Goal: Task Accomplishment & Management: Use online tool/utility

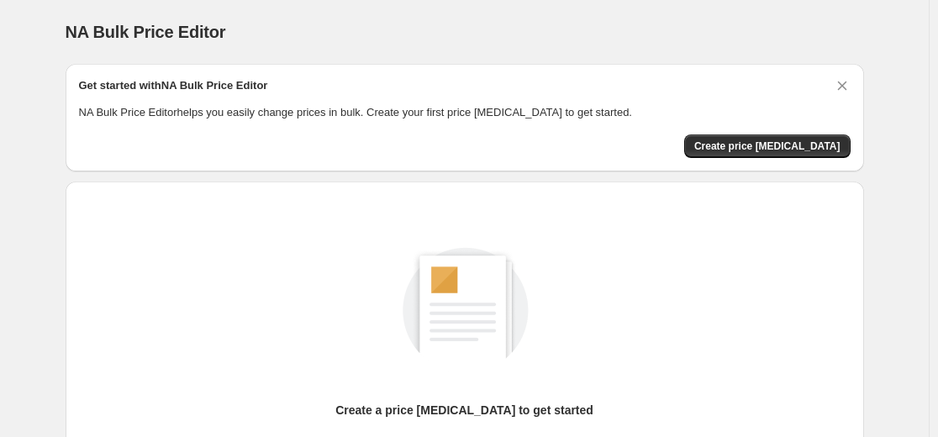
scroll to position [192, 0]
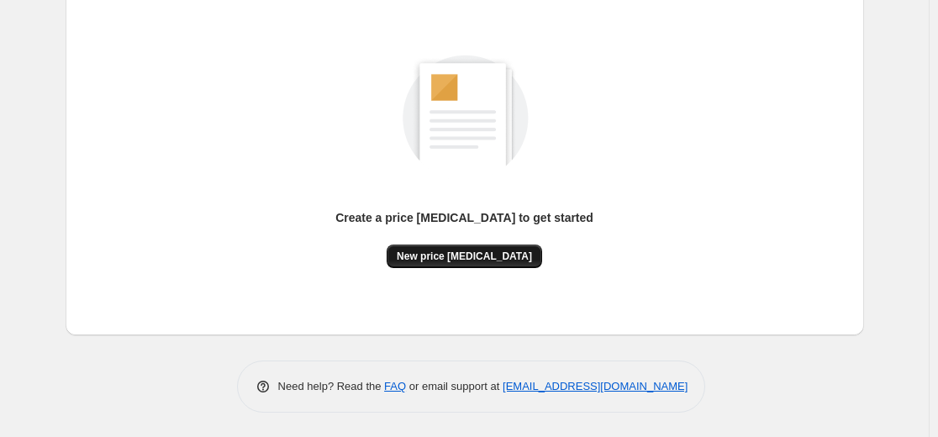
click at [490, 253] on span "New price [MEDICAL_DATA]" at bounding box center [464, 256] width 135 height 13
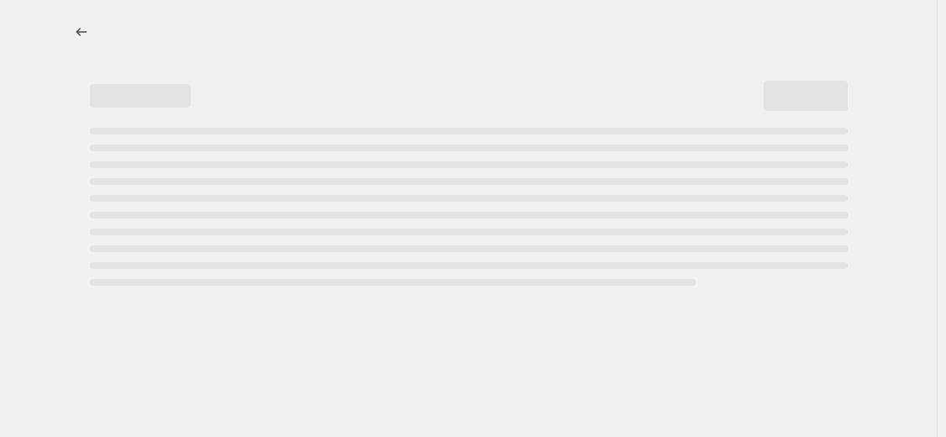
select select "percentage"
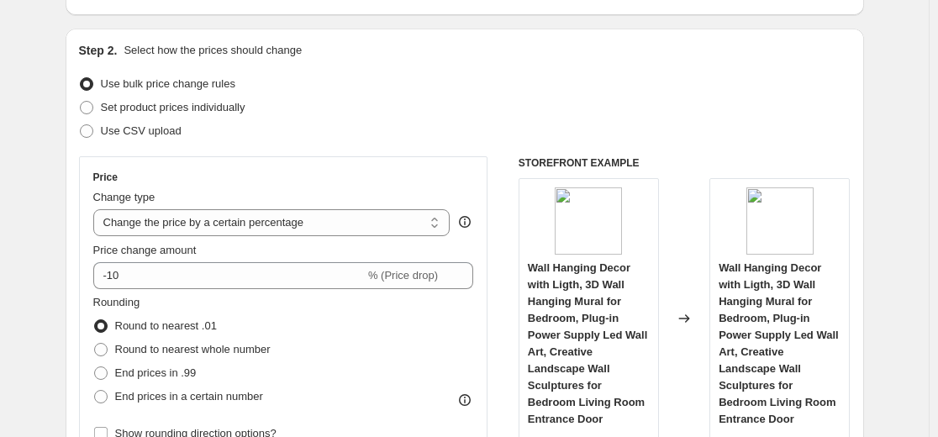
scroll to position [252, 0]
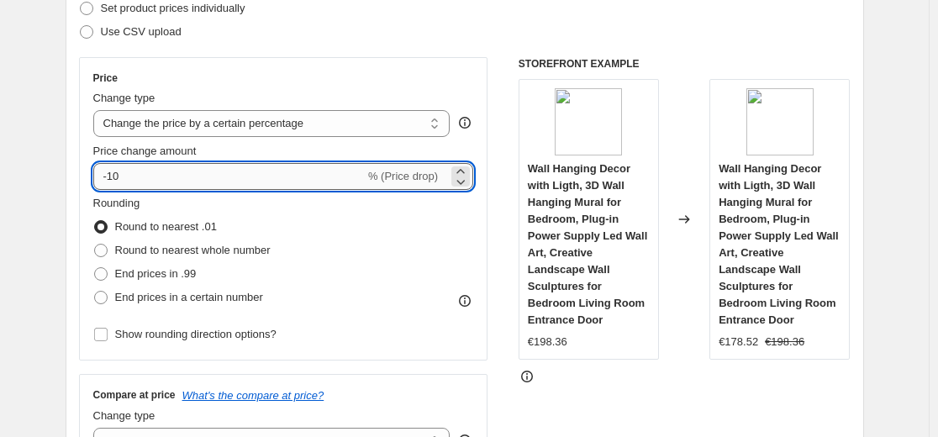
click at [329, 184] on input "-10" at bounding box center [228, 176] width 271 height 27
type input "-1"
type input "-35"
click at [395, 51] on div "Step 2. Select how the prices should change Use bulk price change rules Set pro…" at bounding box center [464, 224] width 771 height 563
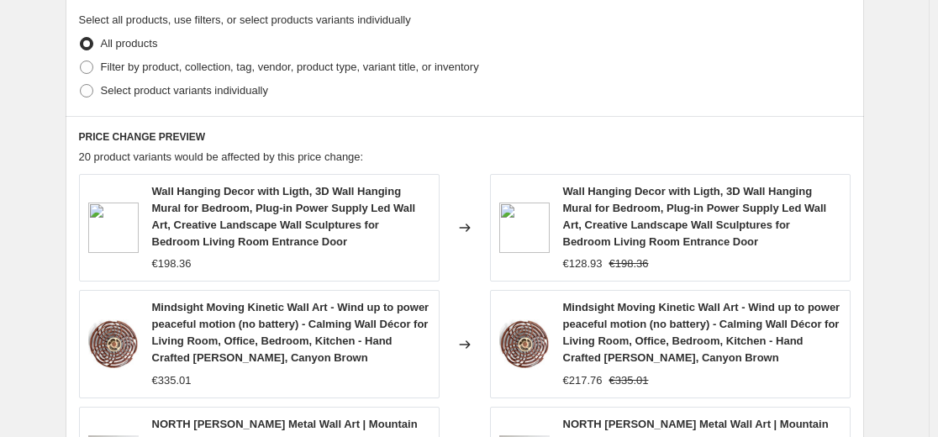
scroll to position [1237, 0]
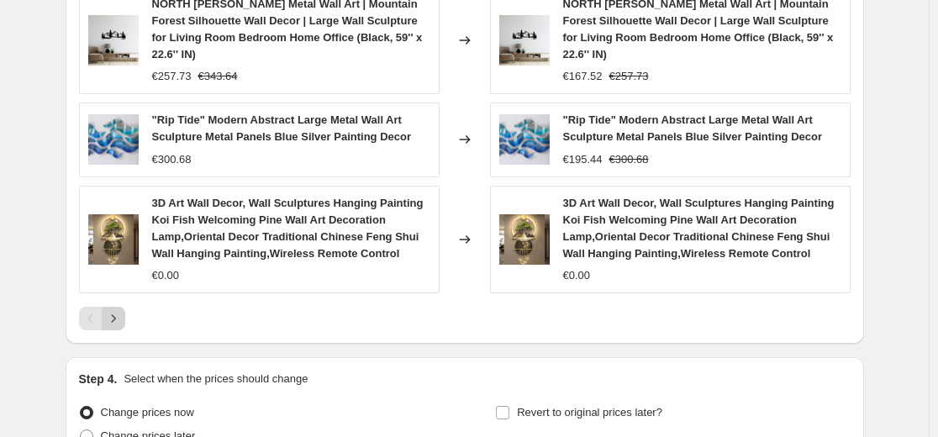
click at [122, 323] on icon "Next" at bounding box center [113, 318] width 17 height 17
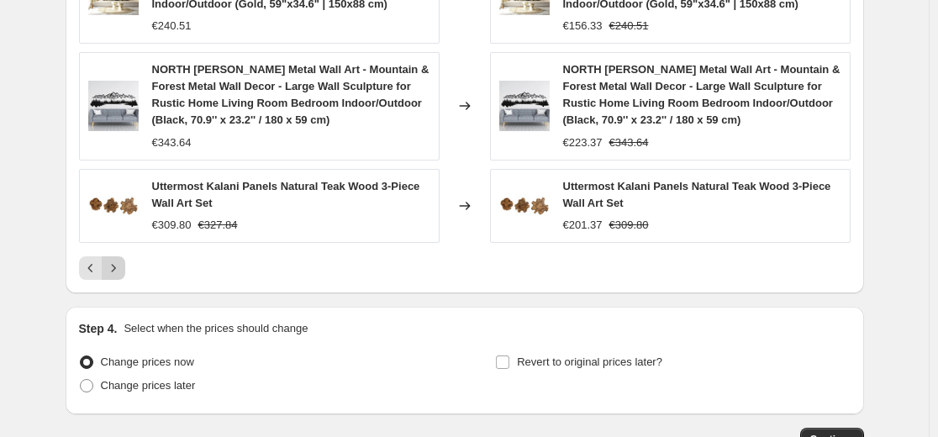
click at [119, 274] on icon "Next" at bounding box center [113, 268] width 17 height 17
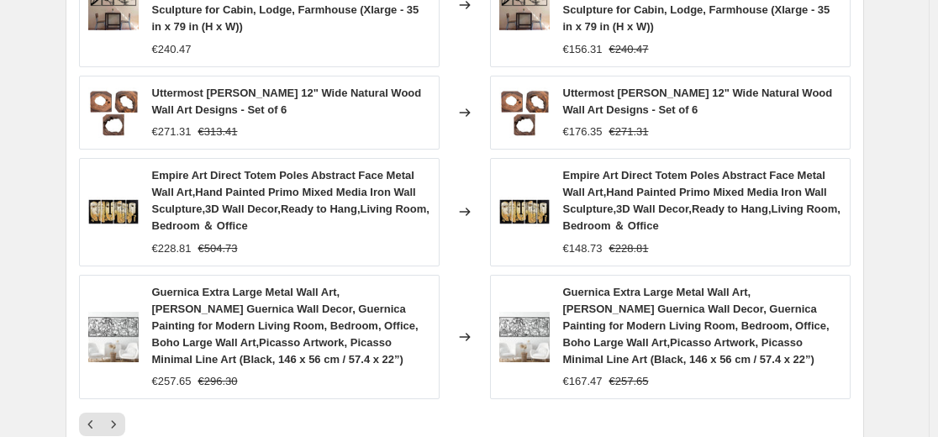
scroll to position [1321, 0]
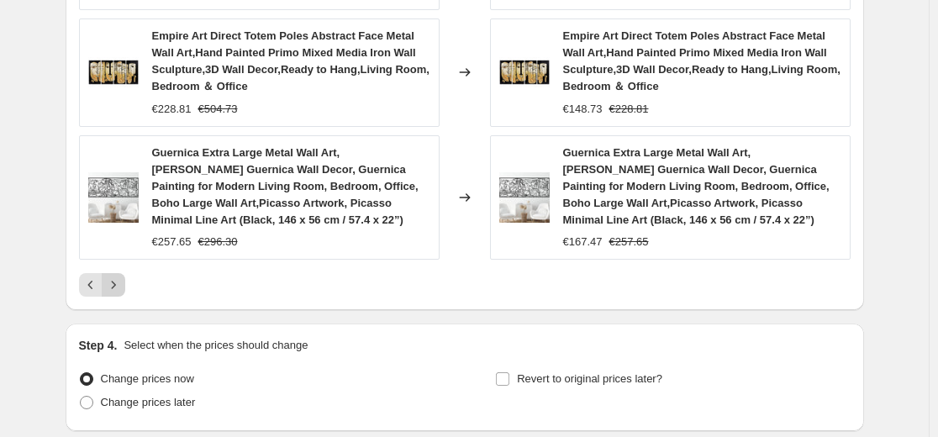
click at [115, 290] on icon "Next" at bounding box center [113, 284] width 17 height 17
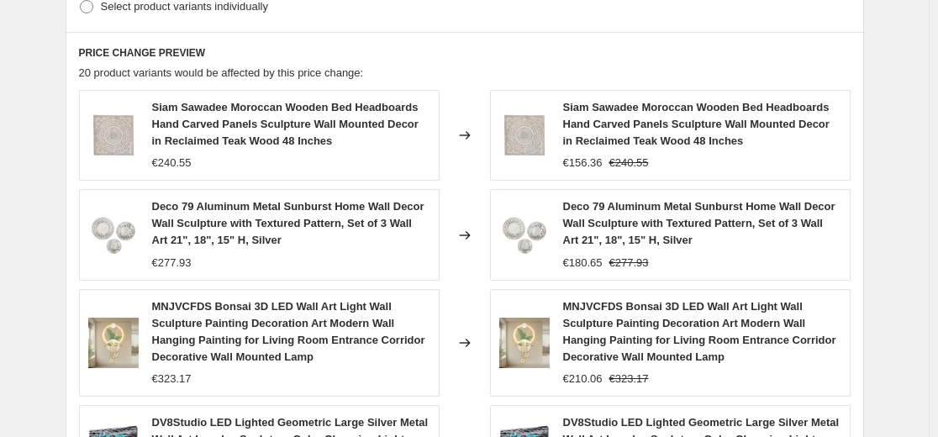
scroll to position [1237, 0]
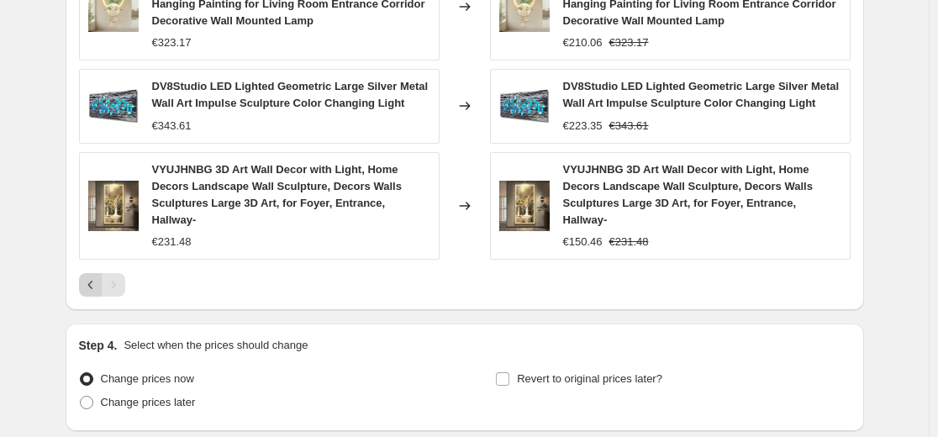
click at [97, 276] on icon "Previous" at bounding box center [90, 284] width 17 height 17
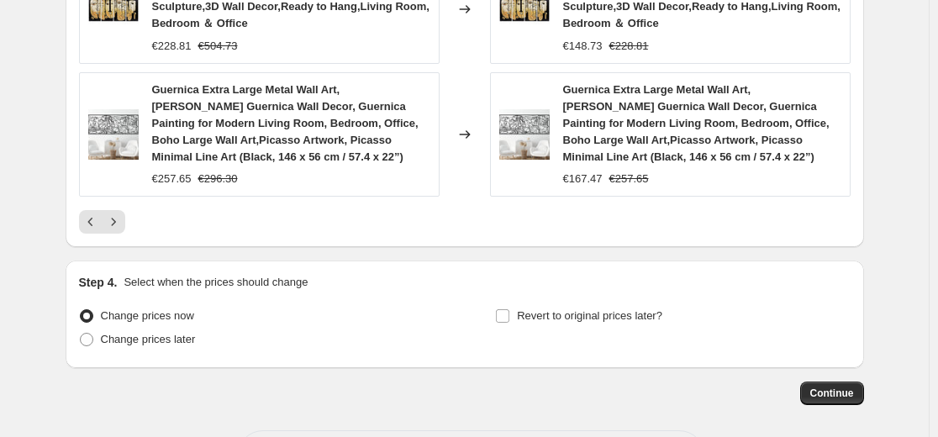
scroll to position [1405, 0]
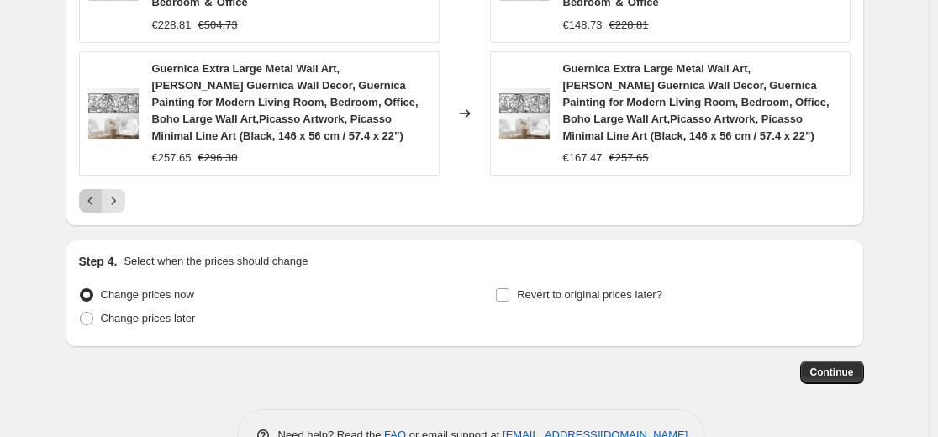
drag, startPoint x: 96, startPoint y: 205, endPoint x: 79, endPoint y: 197, distance: 18.8
click at [95, 194] on icon "Previous" at bounding box center [90, 200] width 17 height 17
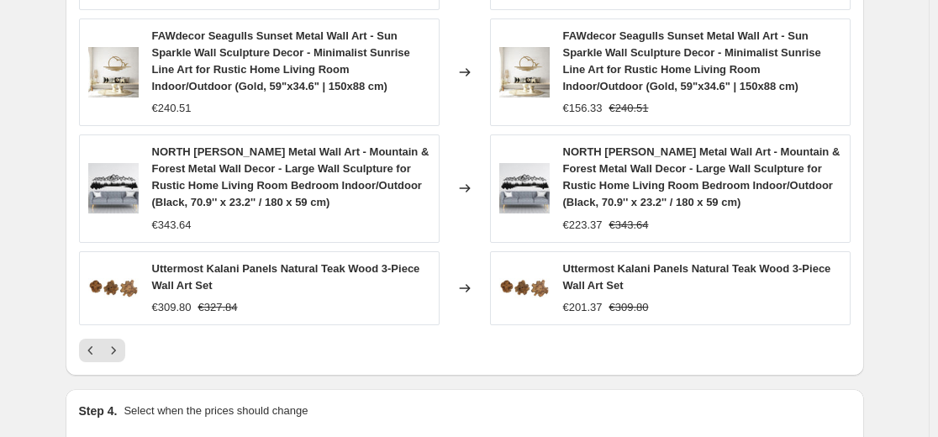
scroll to position [1244, 0]
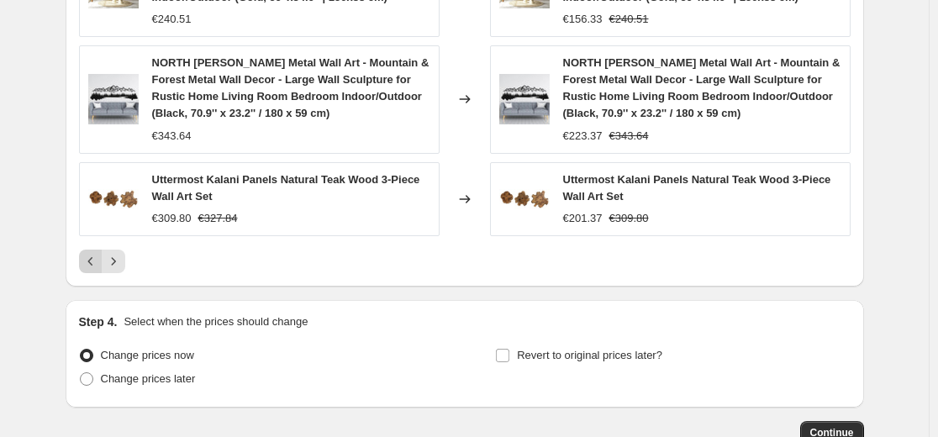
click at [99, 255] on icon "Previous" at bounding box center [90, 261] width 17 height 17
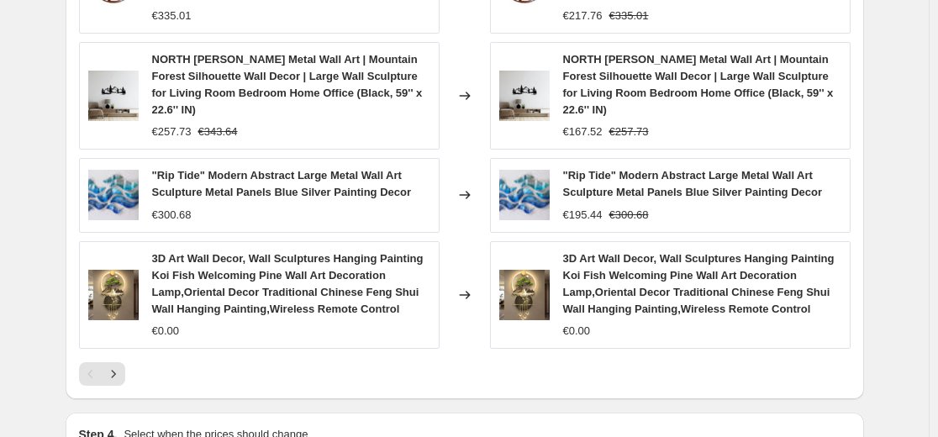
scroll to position [1153, 0]
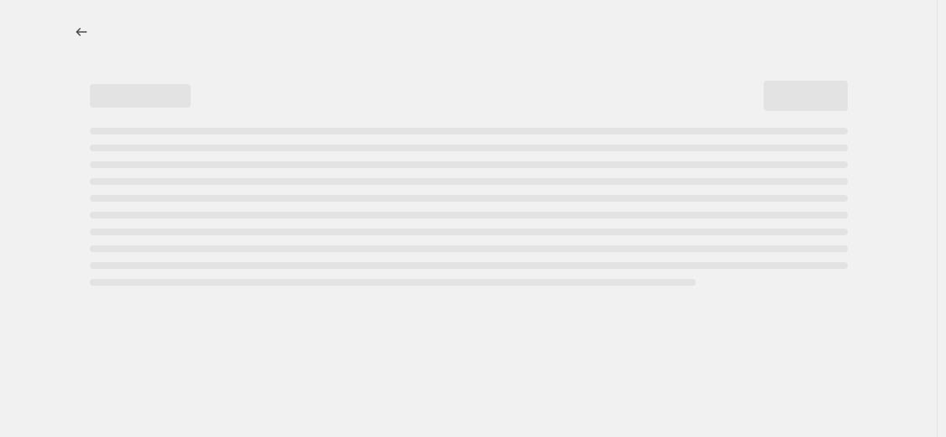
select select "percentage"
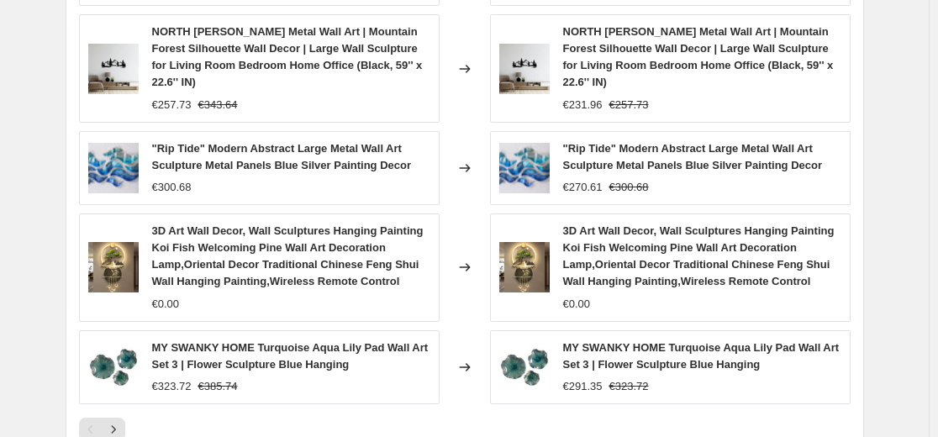
scroll to position [1176, 0]
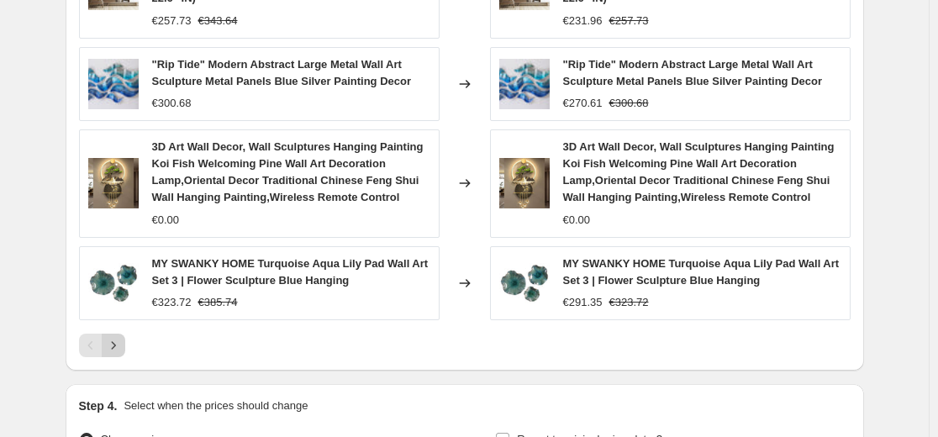
click at [120, 351] on icon "Next" at bounding box center [113, 345] width 17 height 17
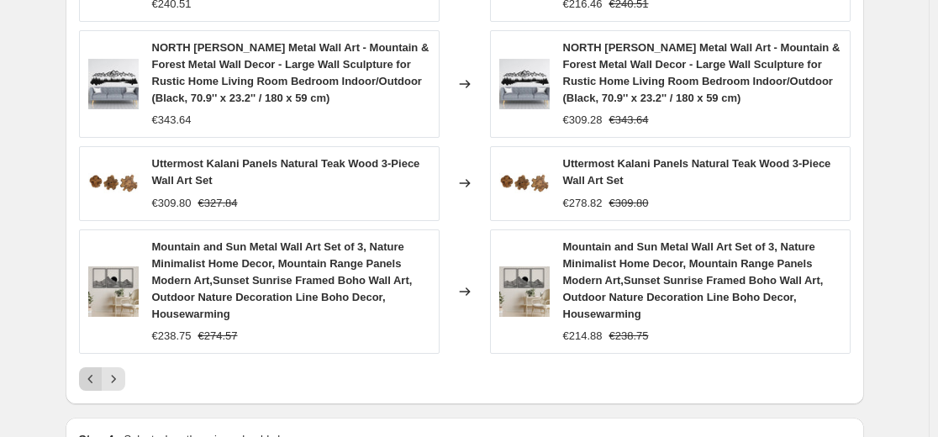
click at [93, 376] on icon "Previous" at bounding box center [90, 379] width 17 height 17
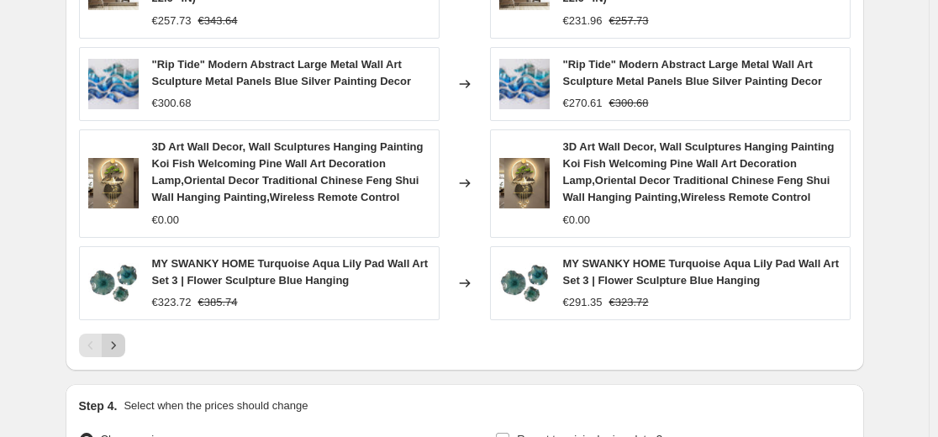
click at [121, 350] on icon "Next" at bounding box center [113, 345] width 17 height 17
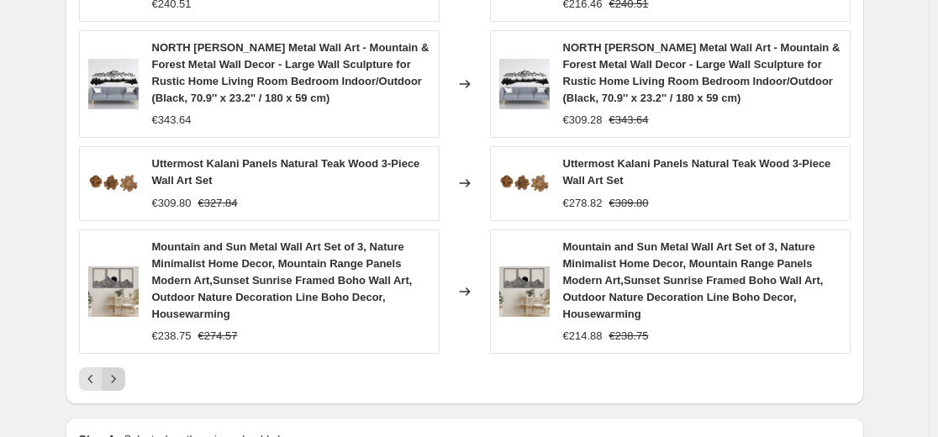
click at [122, 383] on icon "Next" at bounding box center [113, 379] width 17 height 17
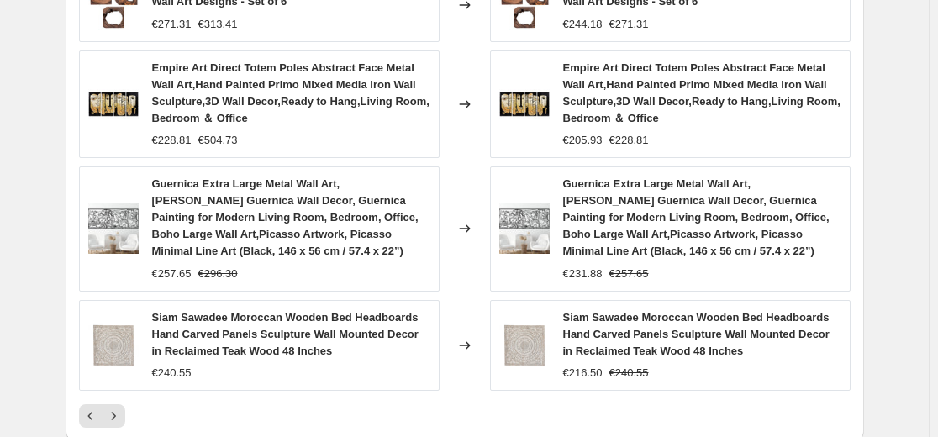
scroll to position [1260, 0]
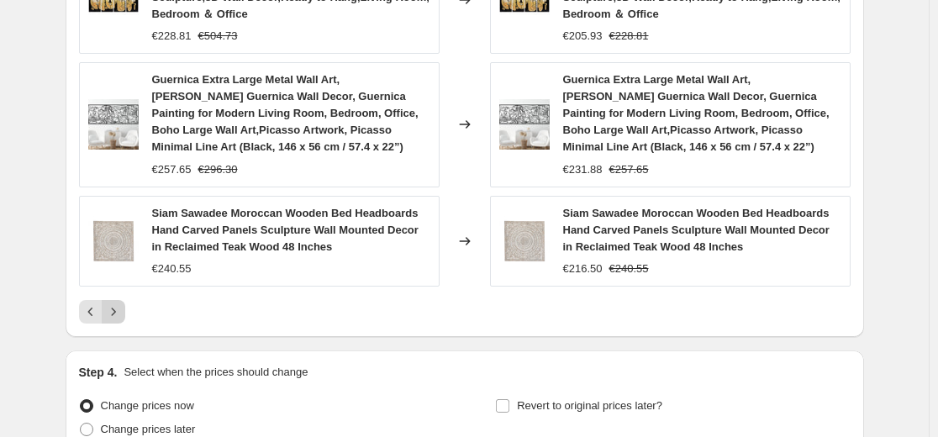
click at [122, 316] on icon "Next" at bounding box center [113, 311] width 17 height 17
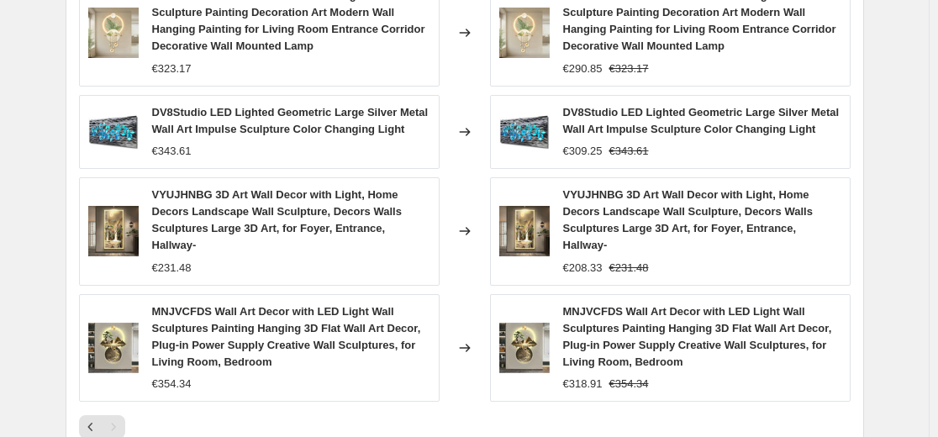
scroll to position [1344, 0]
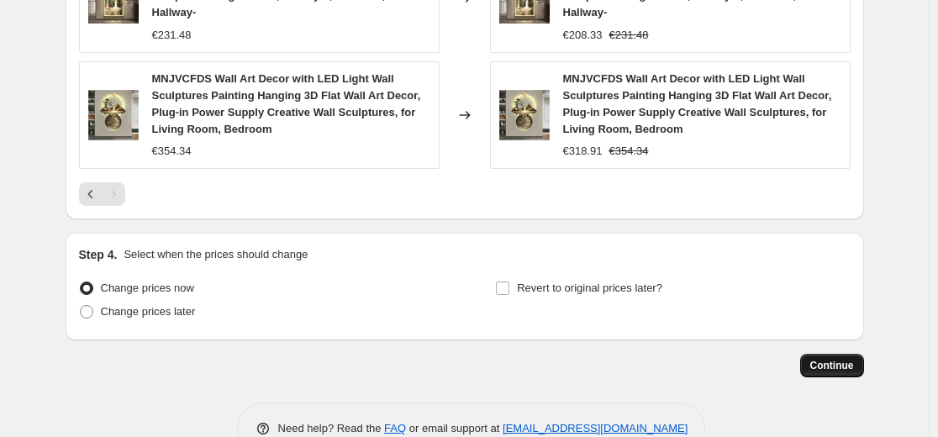
click at [849, 359] on span "Continue" at bounding box center [832, 365] width 44 height 13
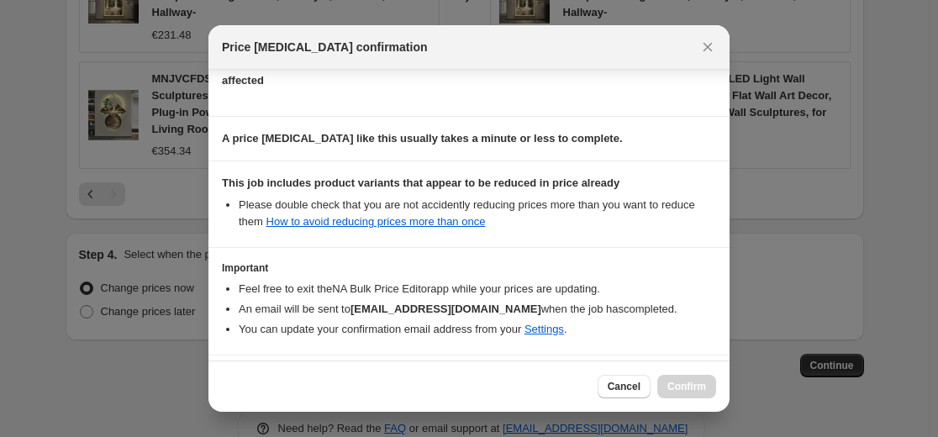
scroll to position [271, 0]
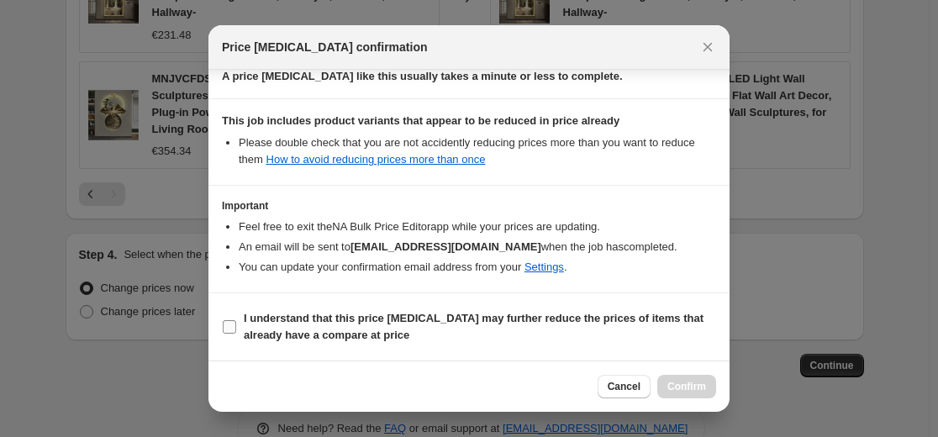
click at [593, 326] on span "I understand that this price change job may further reduce the prices of items …" at bounding box center [480, 327] width 472 height 34
click at [236, 326] on input "I understand that this price change job may further reduce the prices of items …" at bounding box center [229, 326] width 13 height 13
checkbox input "true"
click at [693, 386] on span "Confirm" at bounding box center [686, 386] width 39 height 13
